Goal: Check status: Check status

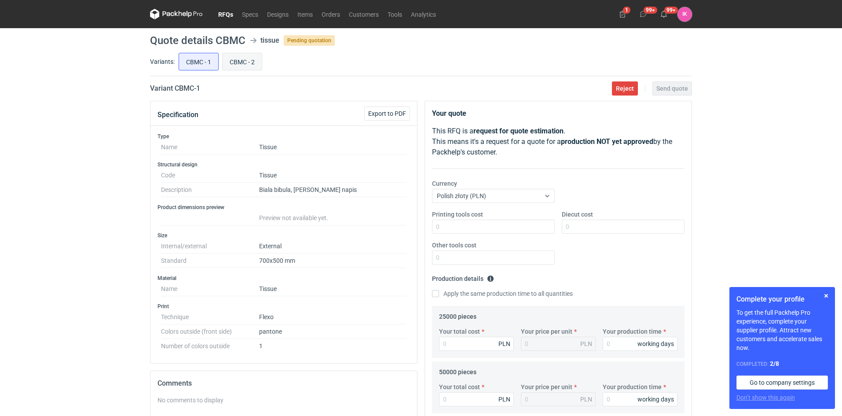
click at [255, 61] on input "CBMC - 2" at bounding box center [242, 61] width 39 height 17
radio input "true"
click at [198, 60] on input "CBMC - 1" at bounding box center [198, 61] width 39 height 17
radio input "true"
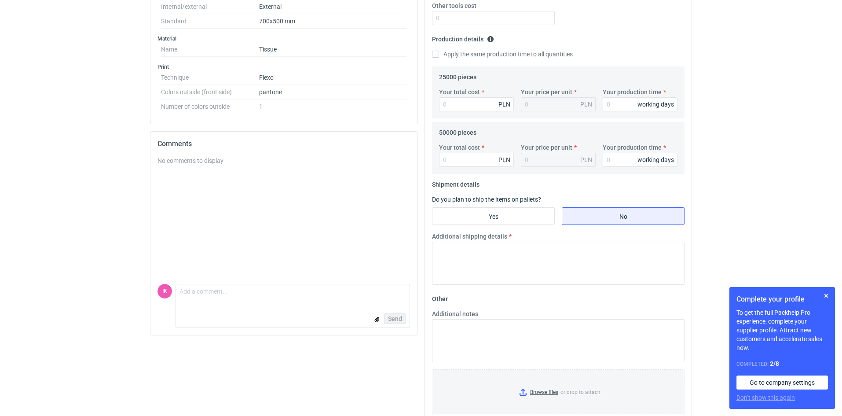
scroll to position [260, 0]
